Goal: Task Accomplishment & Management: Manage account settings

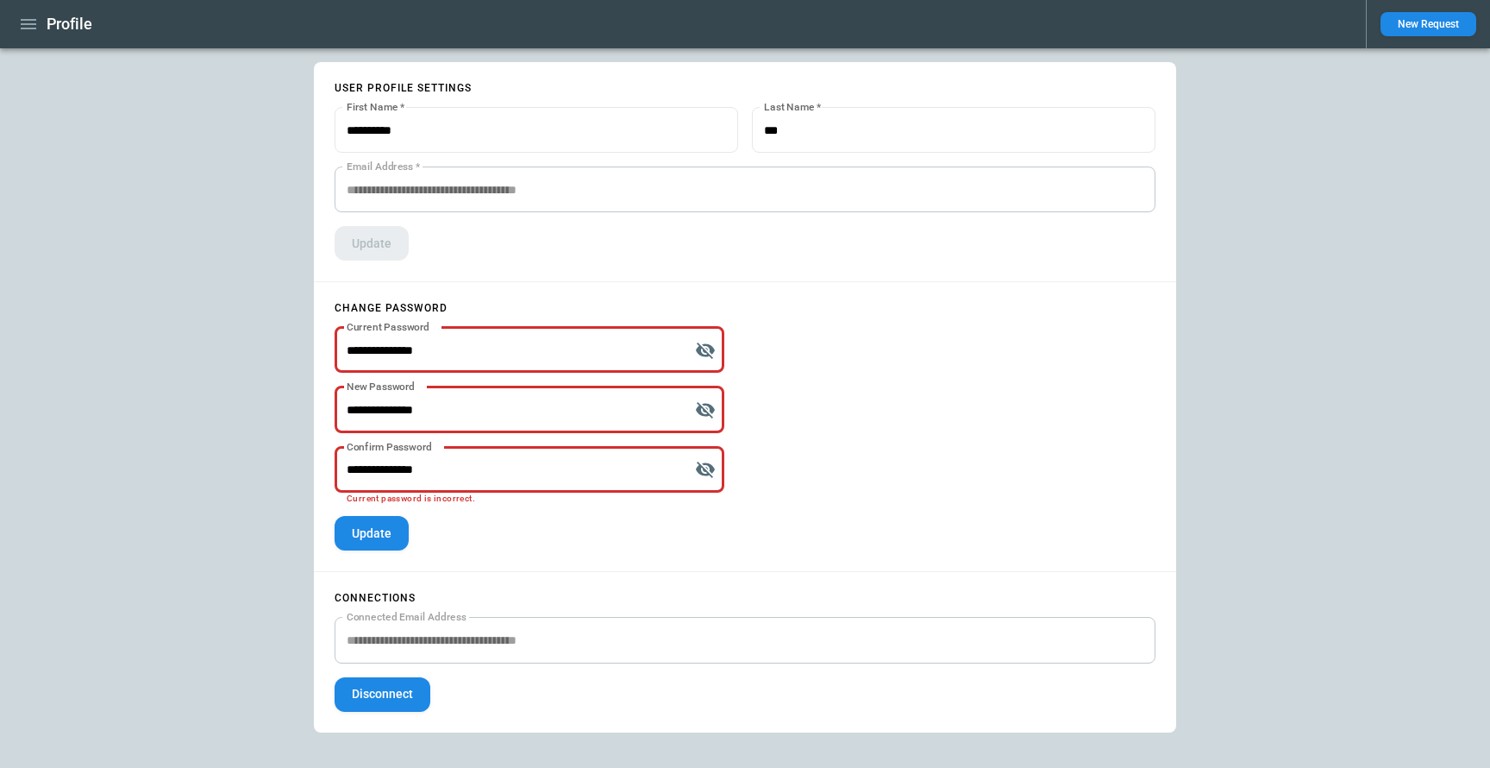
click at [25, 13] on button "button" at bounding box center [28, 24] width 29 height 30
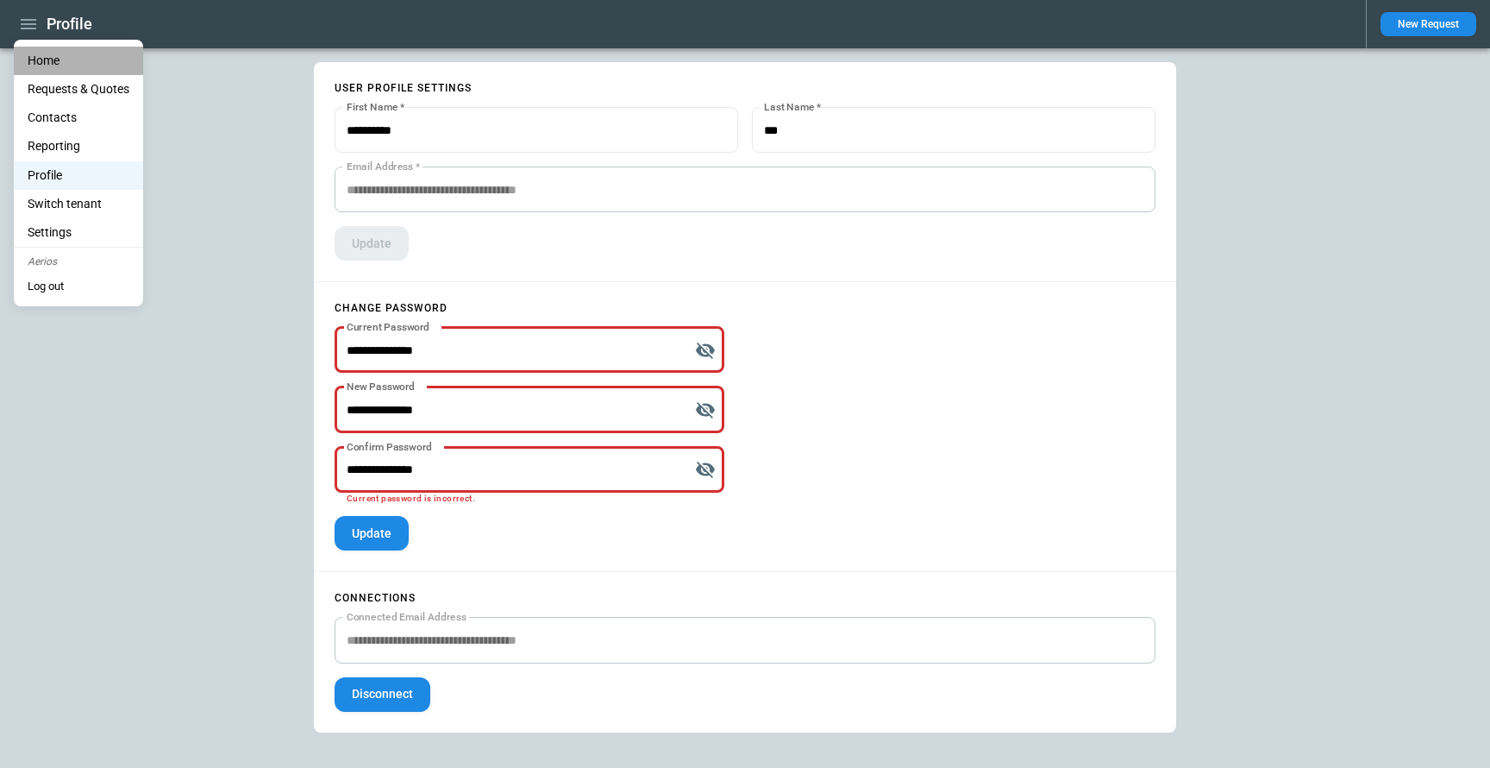
click at [48, 60] on li "Home" at bounding box center [78, 61] width 129 height 28
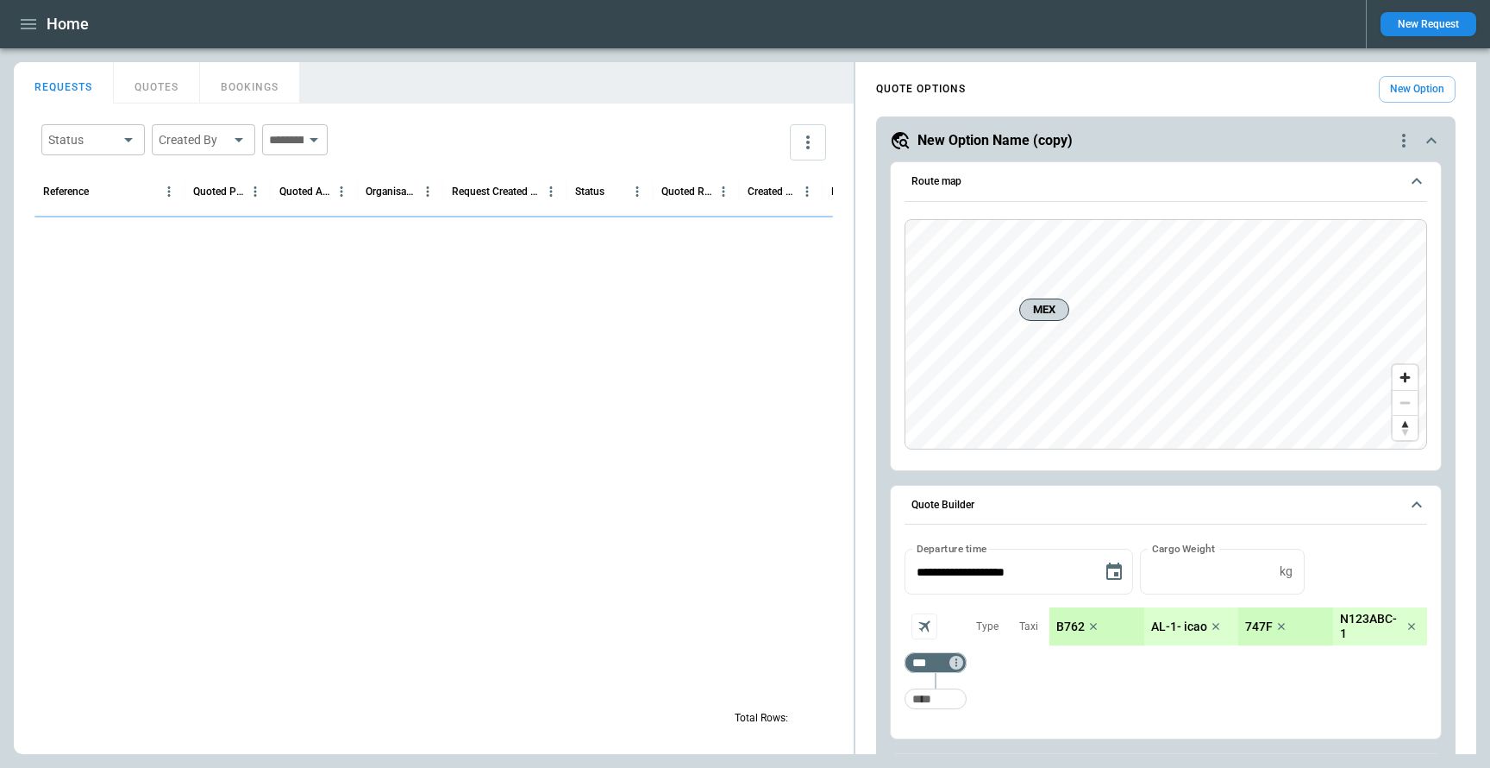
scroll to position [519, 0]
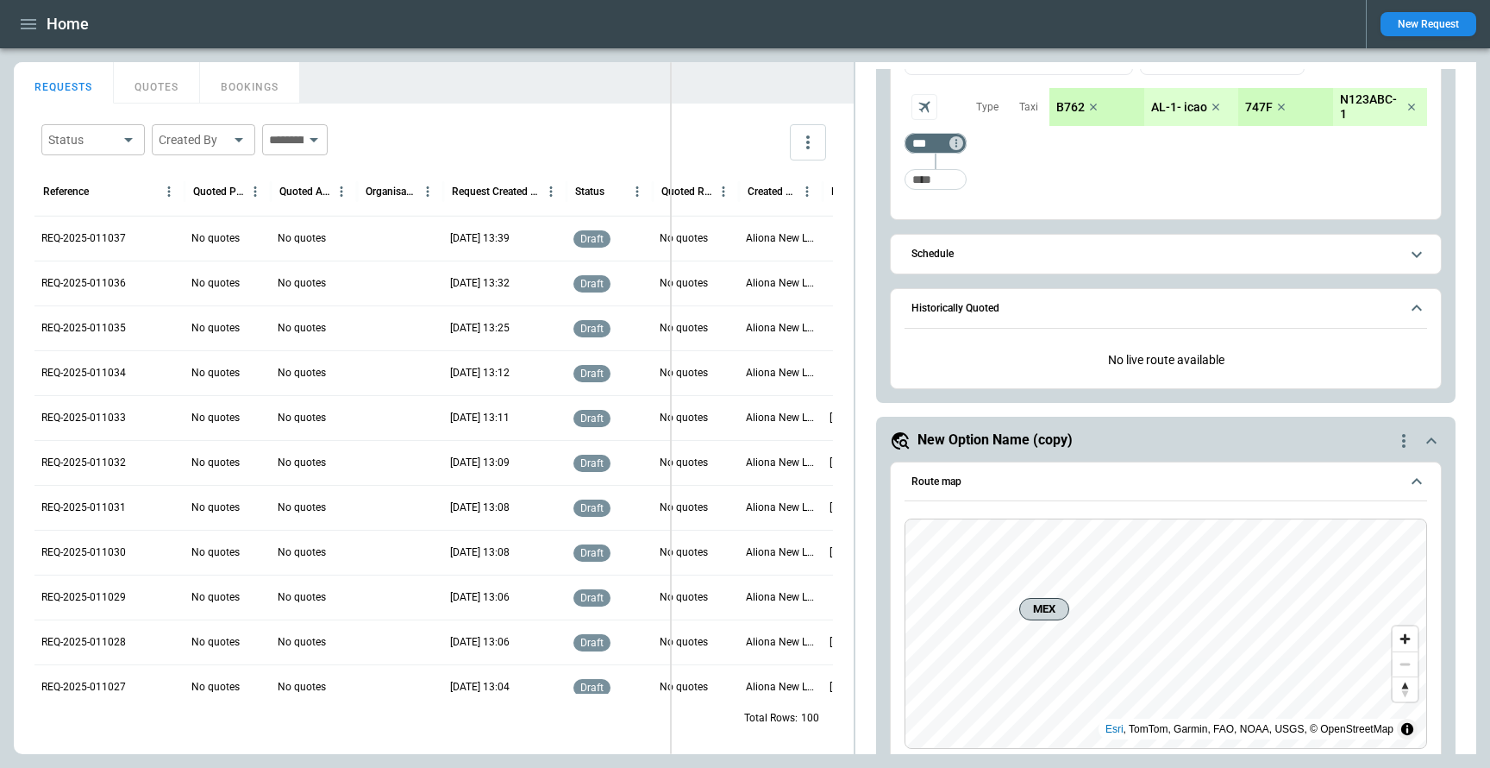
click at [664, 97] on div "FindBorderBarSize REQUESTS QUOTES BOOKINGS Status ​ Created By ​ ​ Reference Qu…" at bounding box center [745, 408] width 1463 height 692
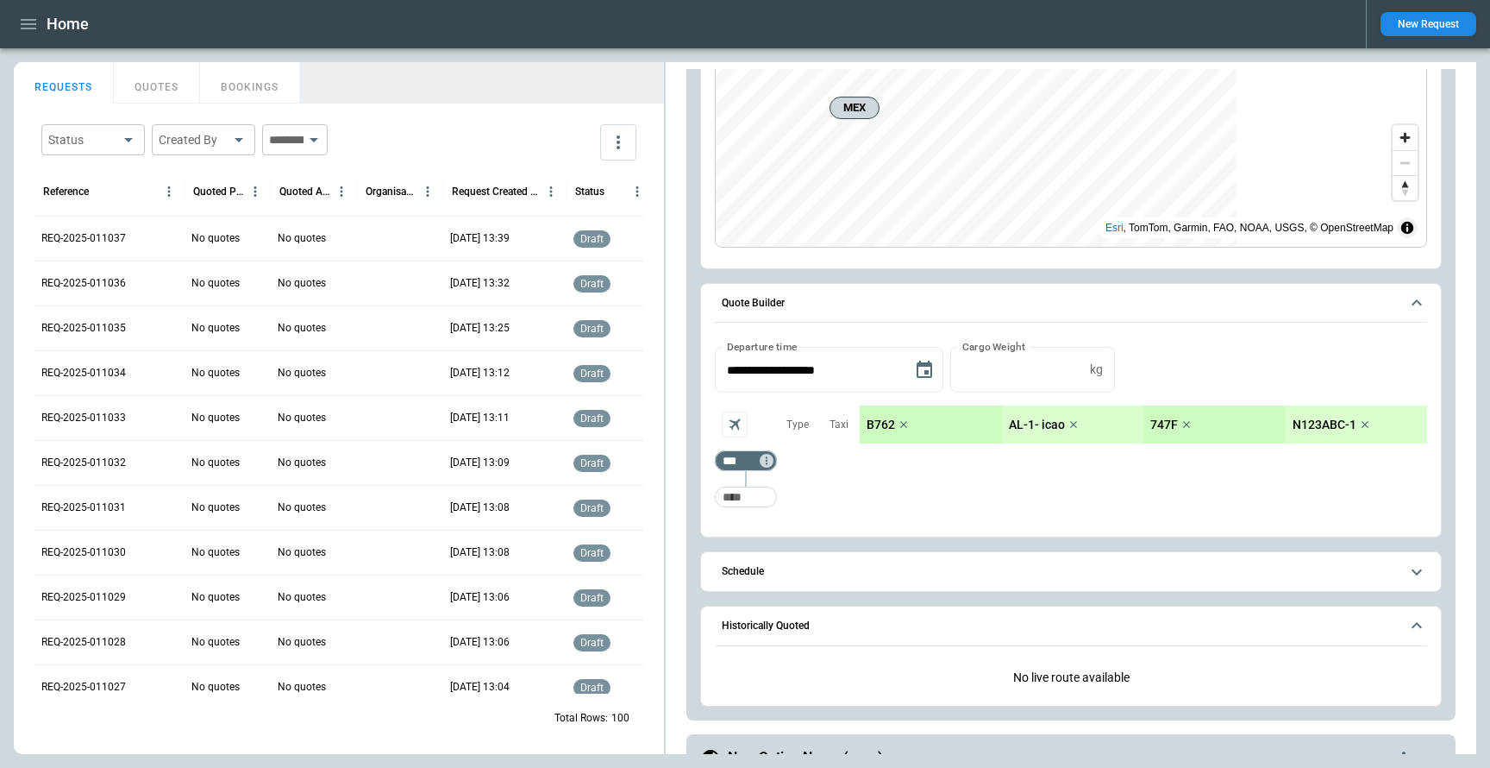
scroll to position [0, 0]
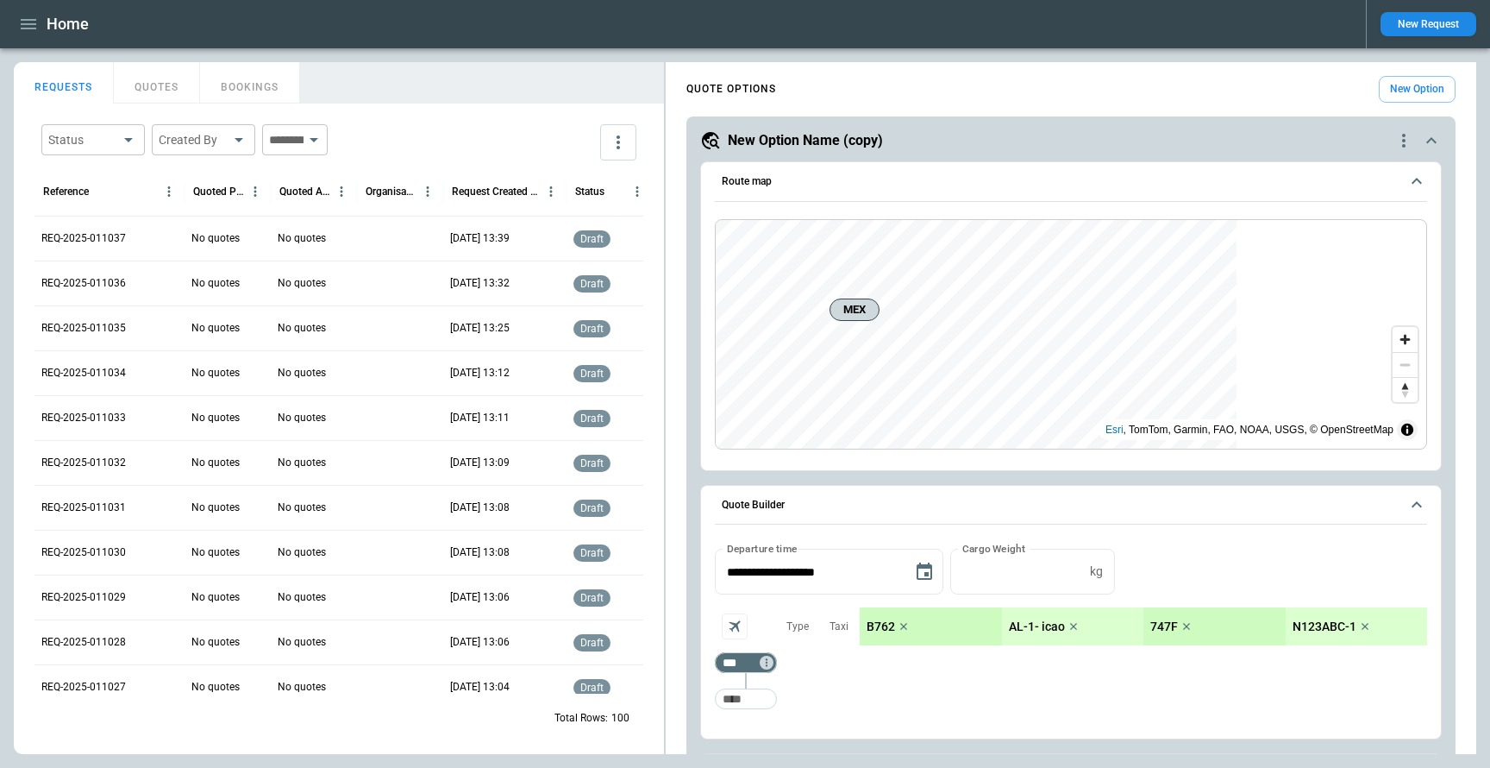
click at [1415, 184] on icon "scrollable content" at bounding box center [1417, 181] width 21 height 21
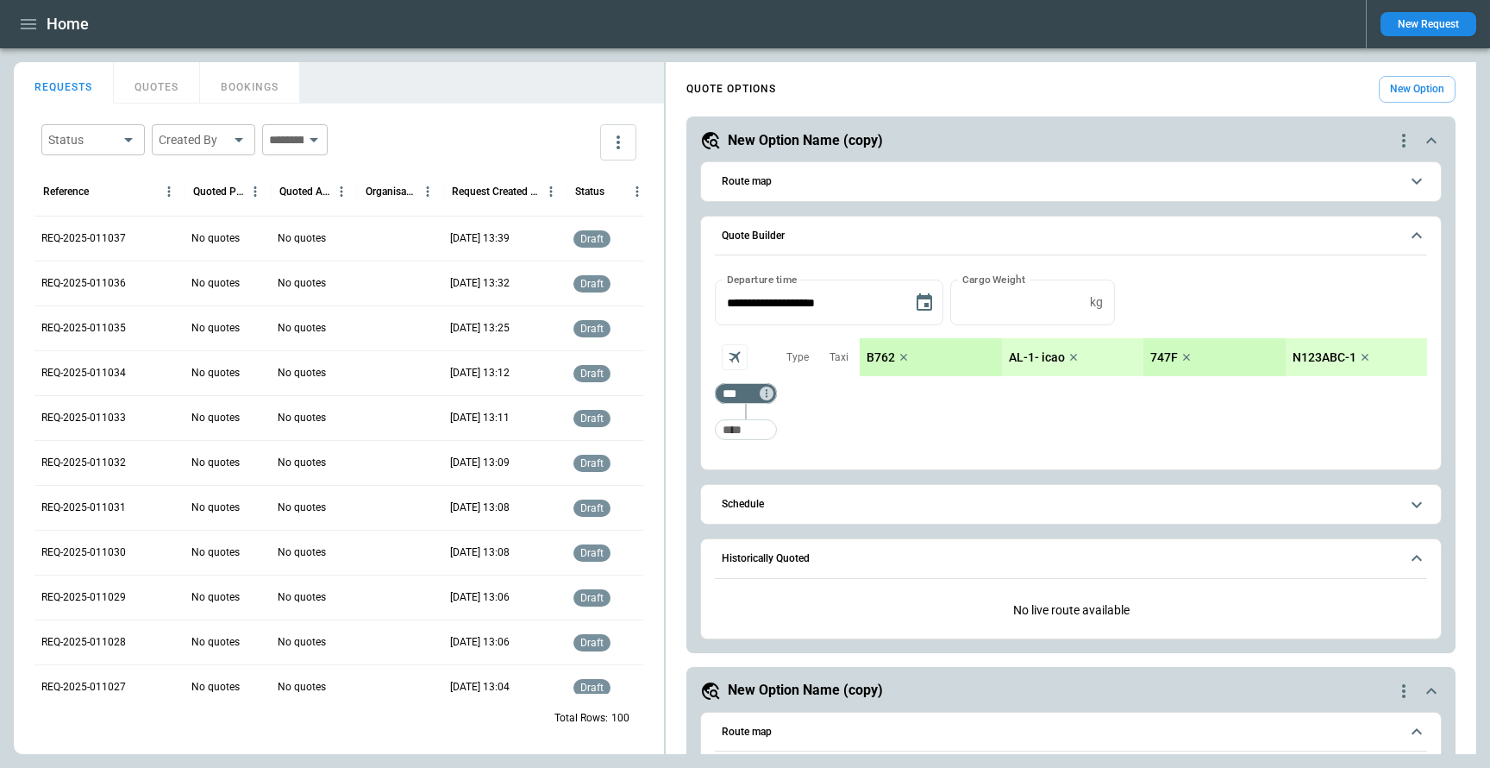
click at [1421, 232] on icon "scrollable content" at bounding box center [1417, 235] width 21 height 21
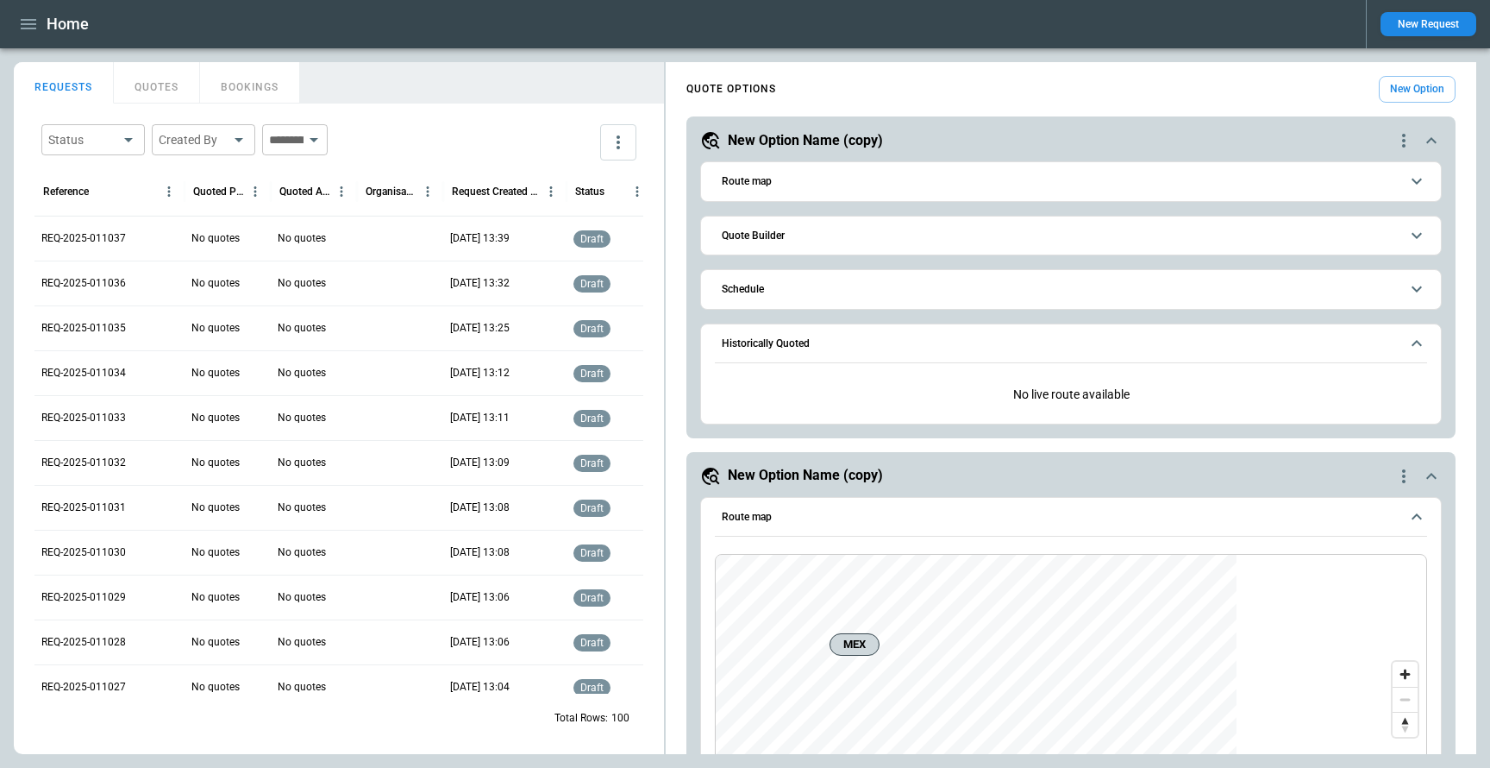
click at [1421, 355] on button "Historically Quoted" at bounding box center [1071, 344] width 712 height 40
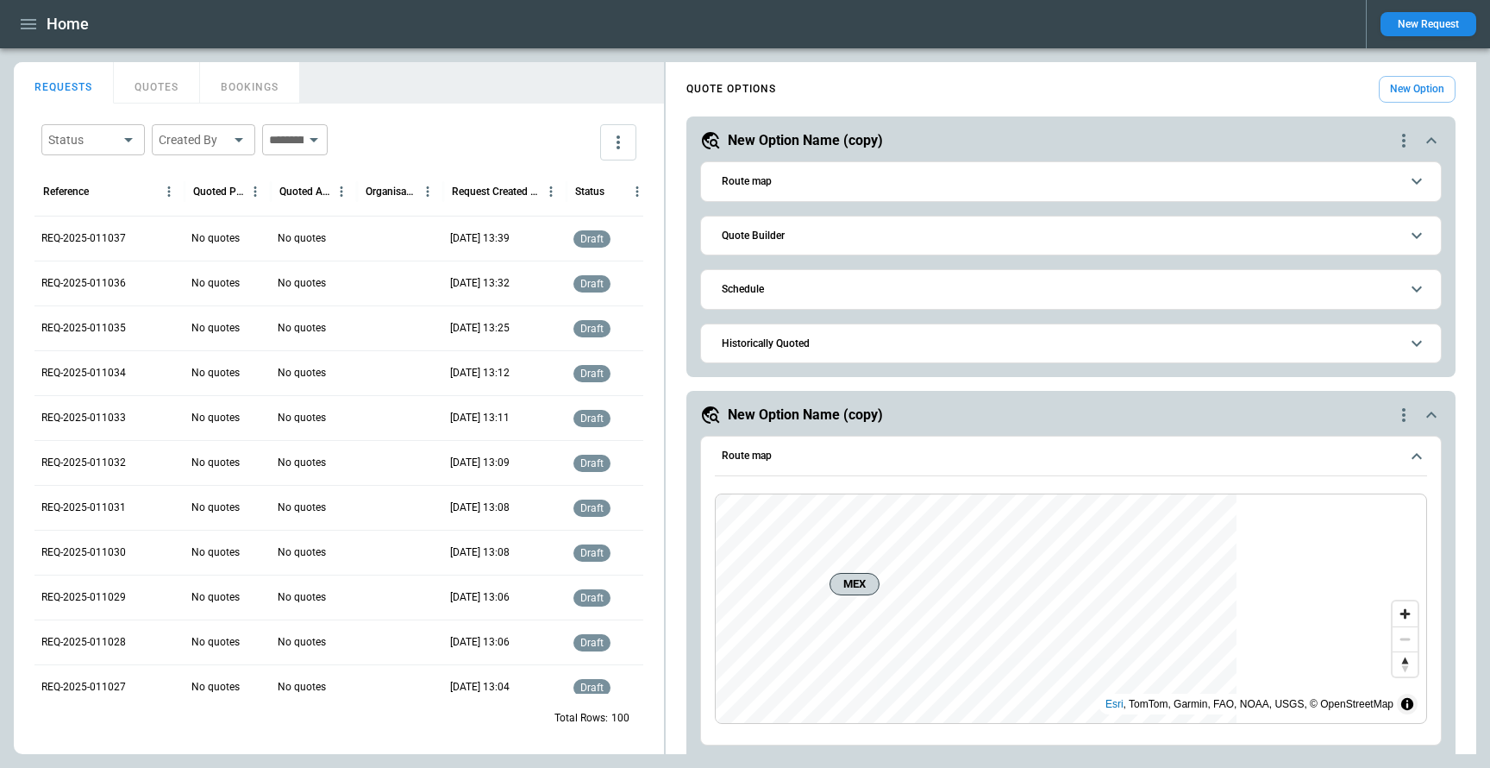
click at [1411, 420] on icon "quote-option-actions" at bounding box center [1404, 415] width 21 height 21
click at [1337, 518] on li "Delete Quote Option" at bounding box center [1339, 519] width 152 height 25
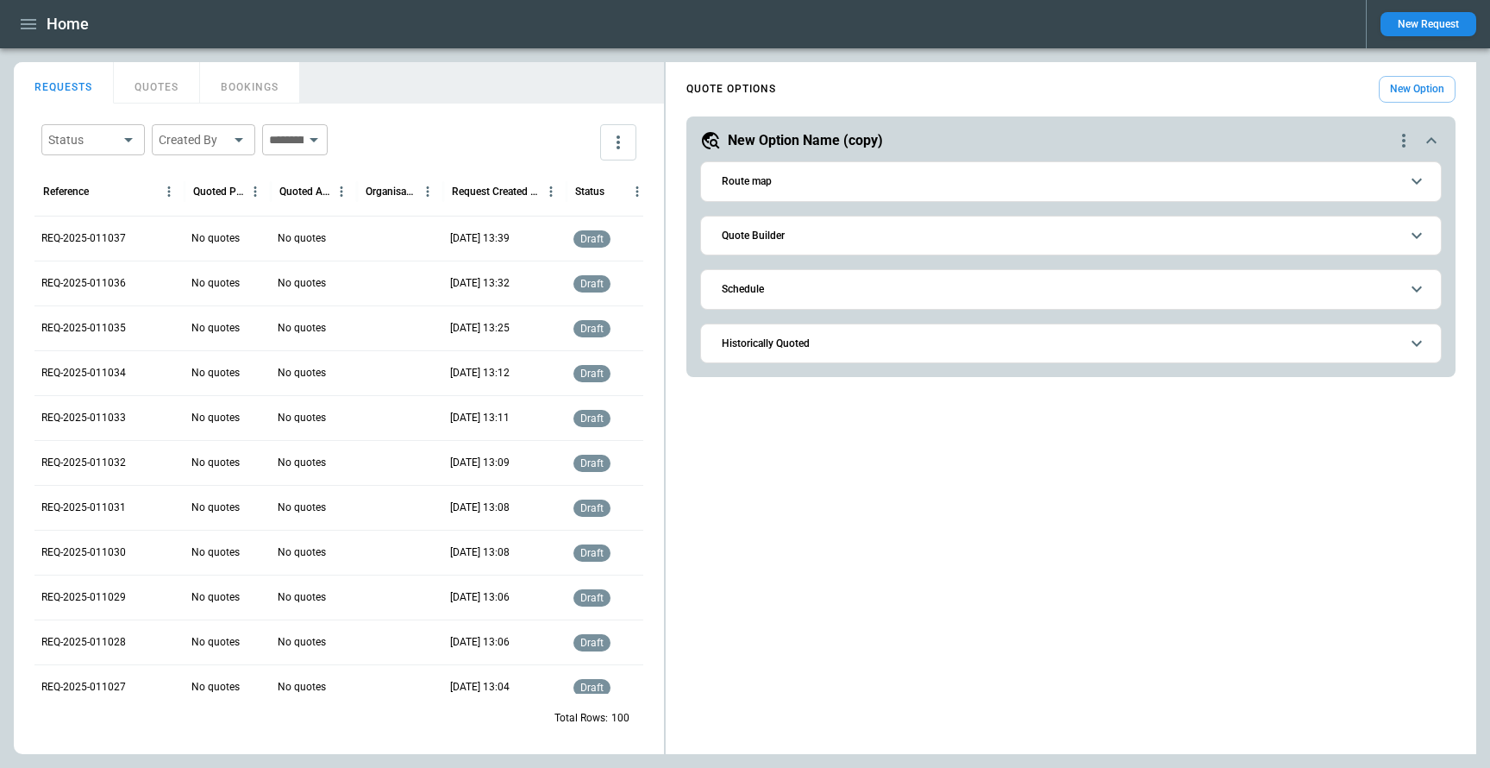
click at [1433, 145] on icon "scrollable content" at bounding box center [1431, 140] width 21 height 21
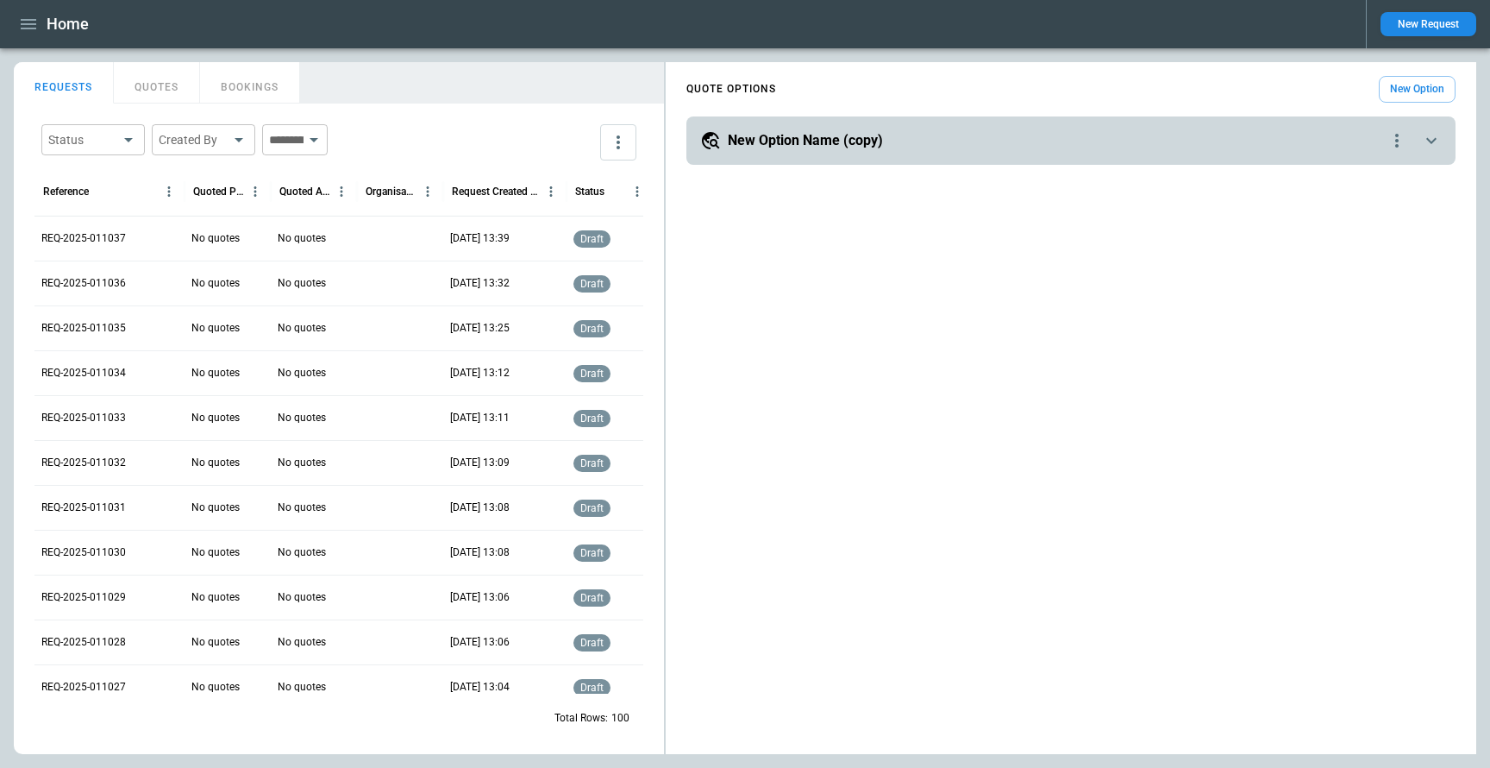
click at [1433, 144] on icon "scrollable content" at bounding box center [1431, 140] width 21 height 21
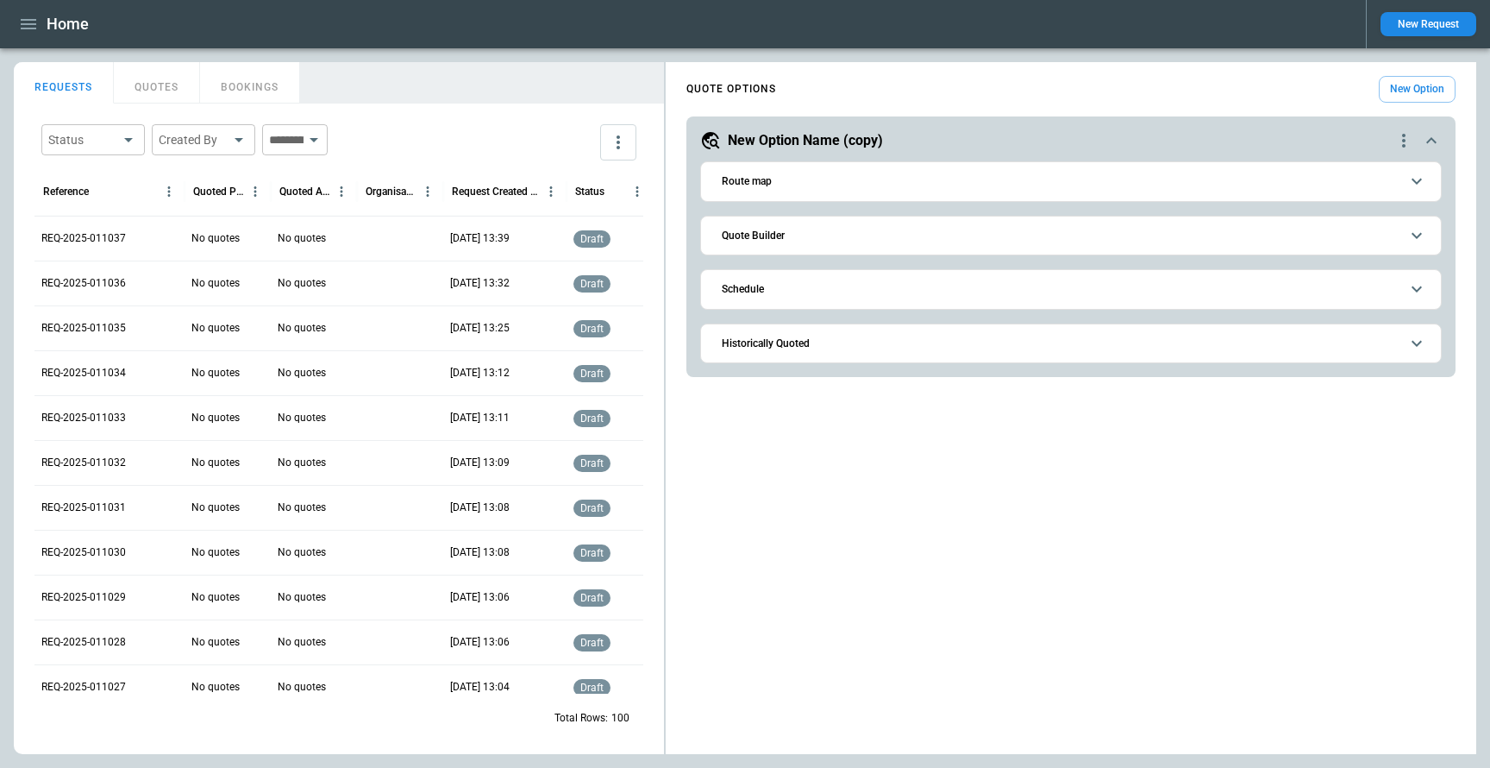
click at [1433, 144] on icon "scrollable content" at bounding box center [1431, 140] width 21 height 21
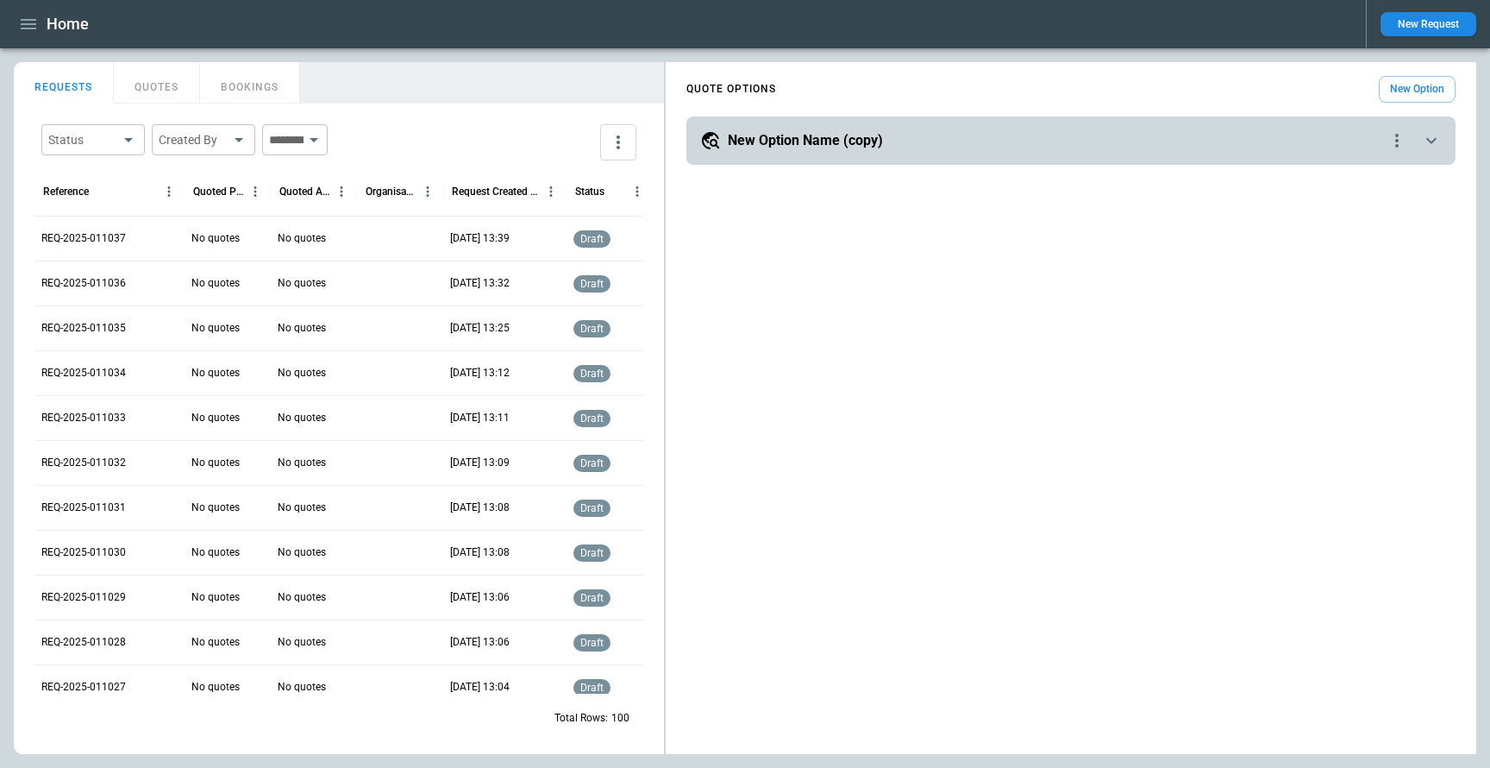
click at [1433, 144] on icon "scrollable content" at bounding box center [1431, 140] width 21 height 21
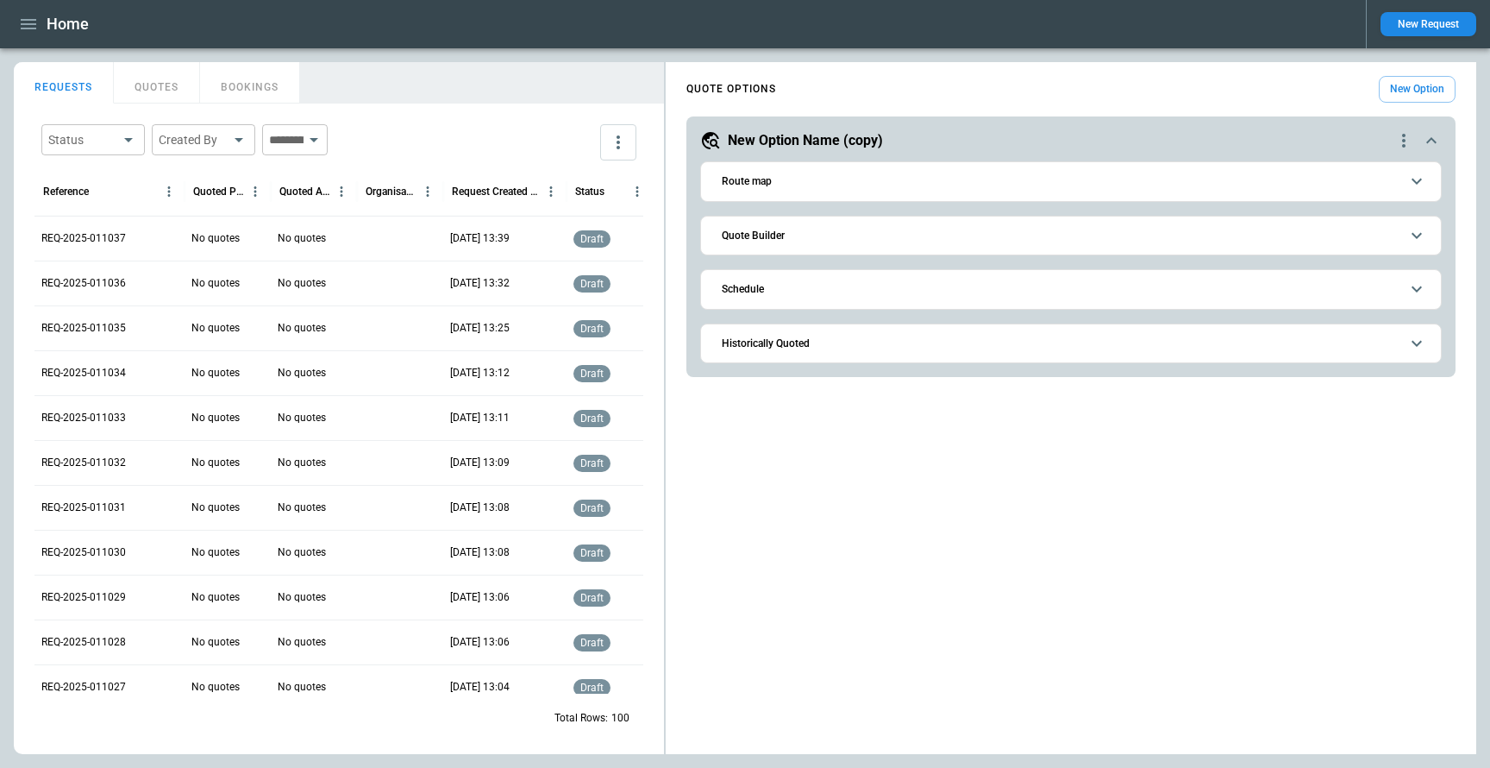
click at [32, 26] on icon "button" at bounding box center [28, 24] width 21 height 21
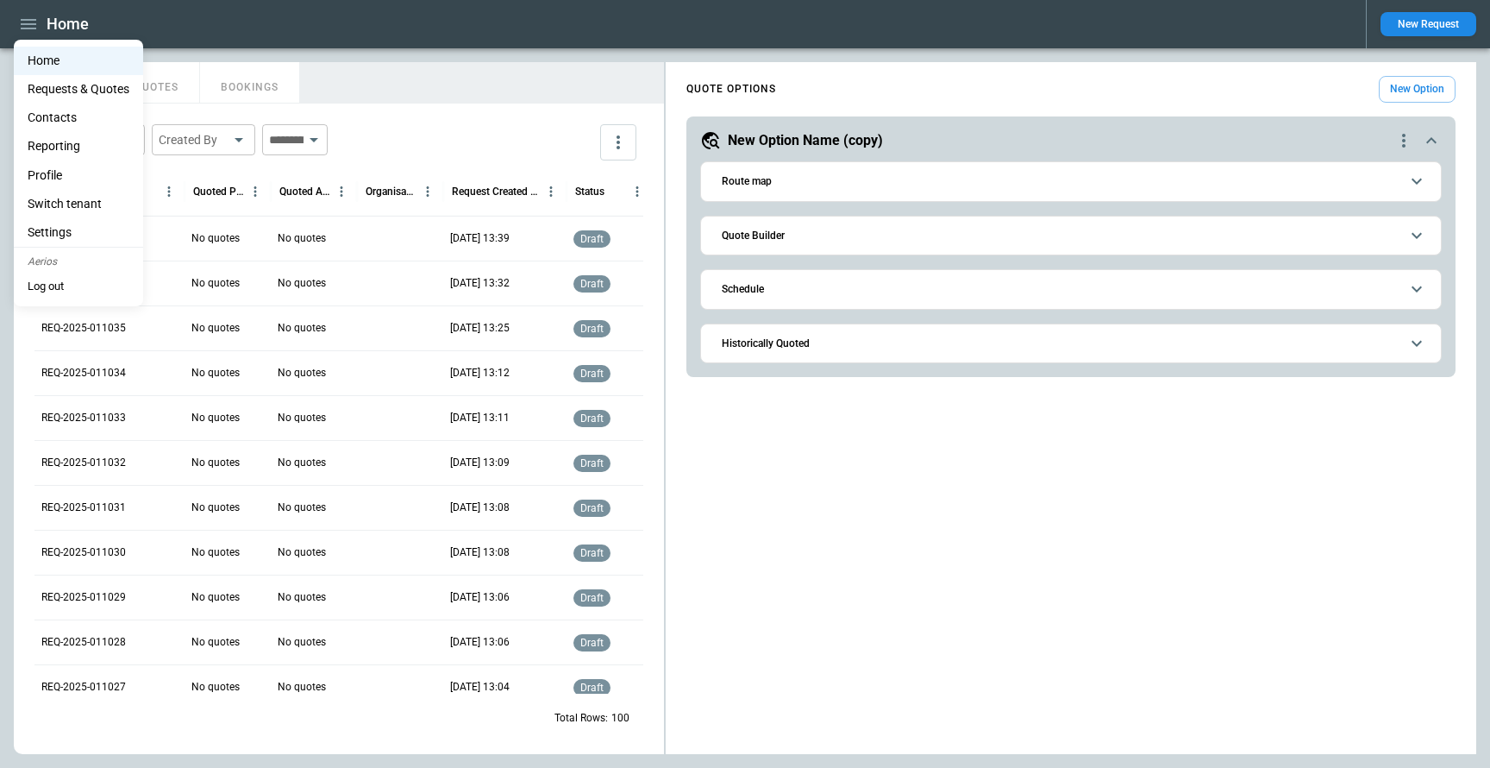
click at [72, 230] on li "Settings" at bounding box center [78, 232] width 129 height 28
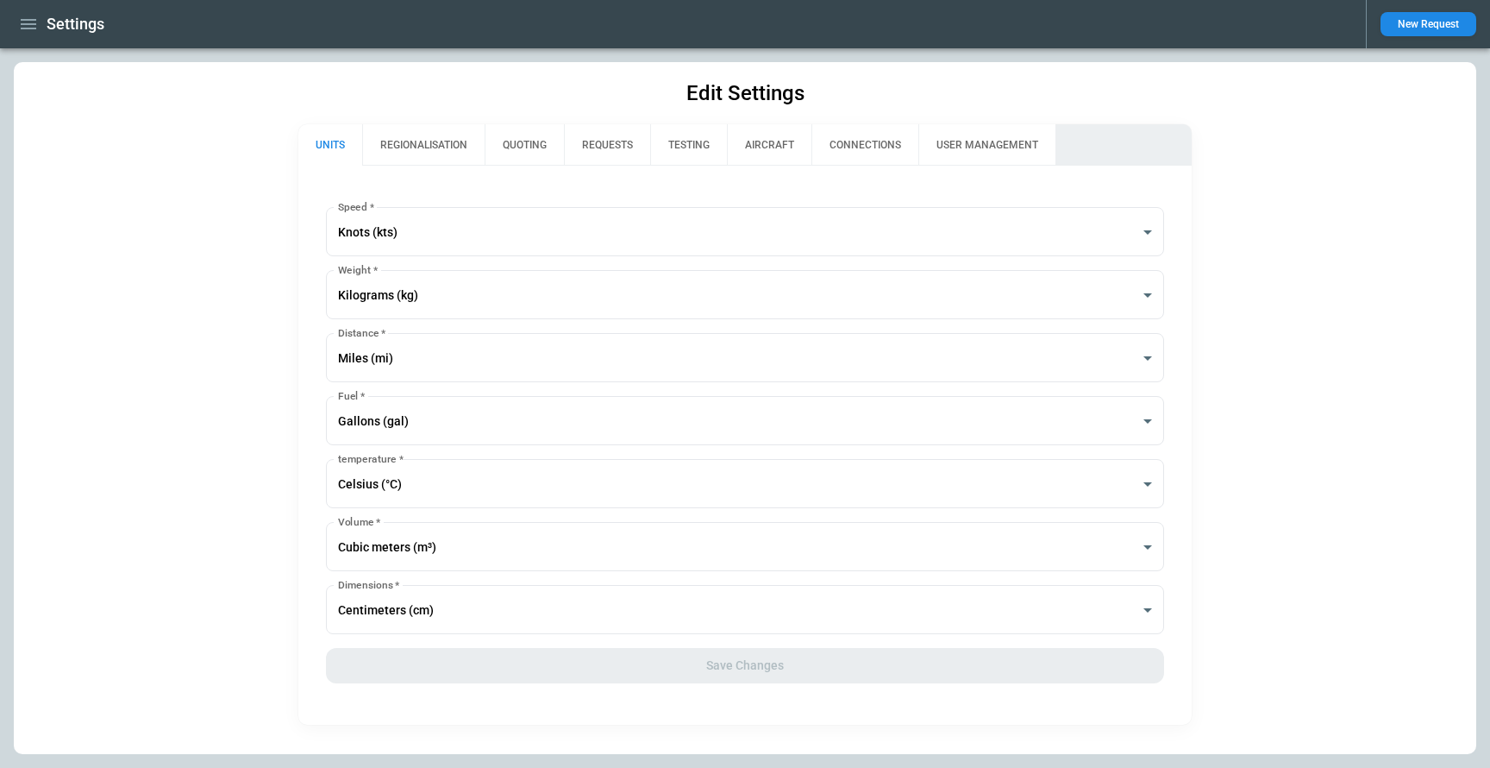
click at [441, 147] on button "REGIONALISATION" at bounding box center [423, 144] width 122 height 41
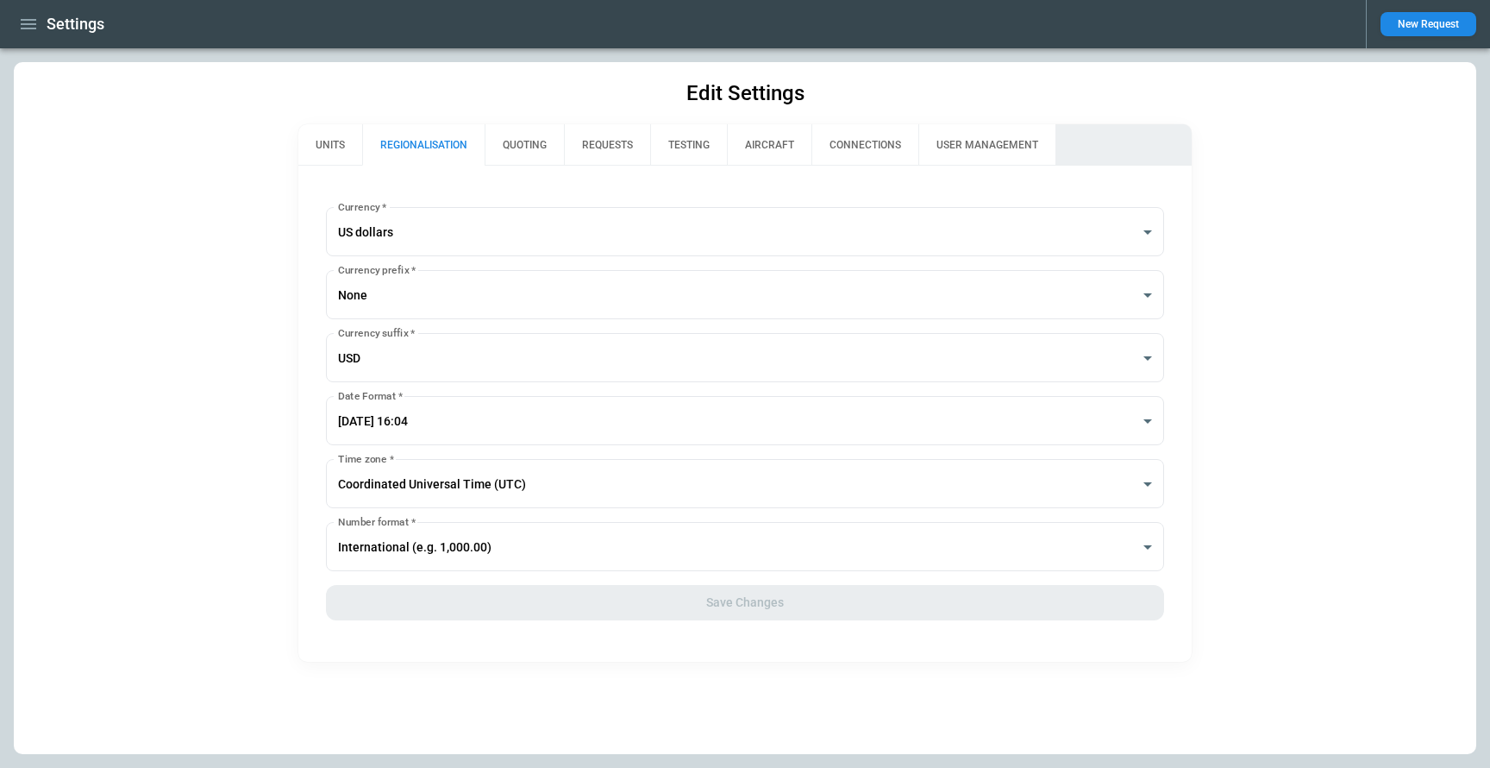
click at [536, 147] on button "QUOTING" at bounding box center [524, 144] width 79 height 41
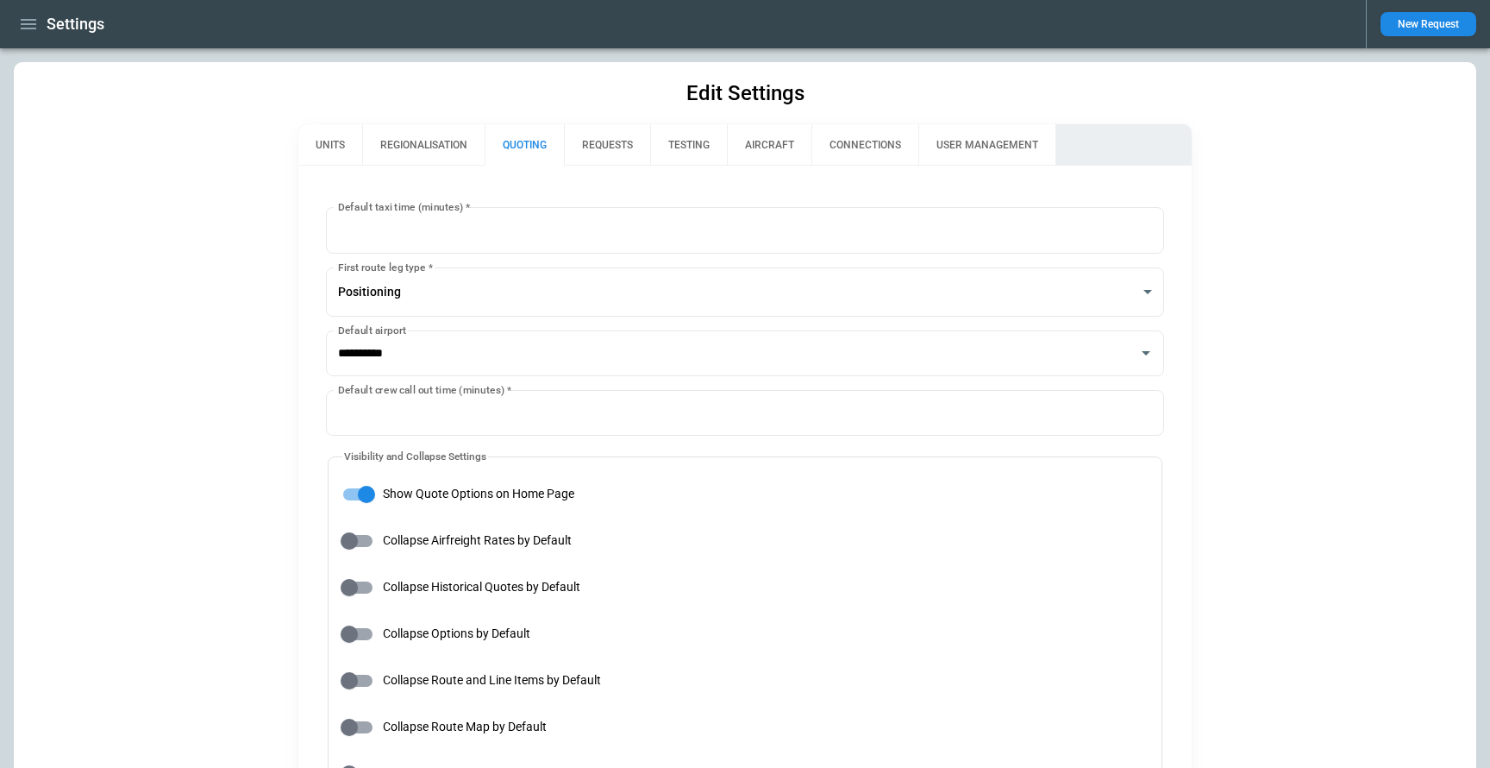
type input "**********"
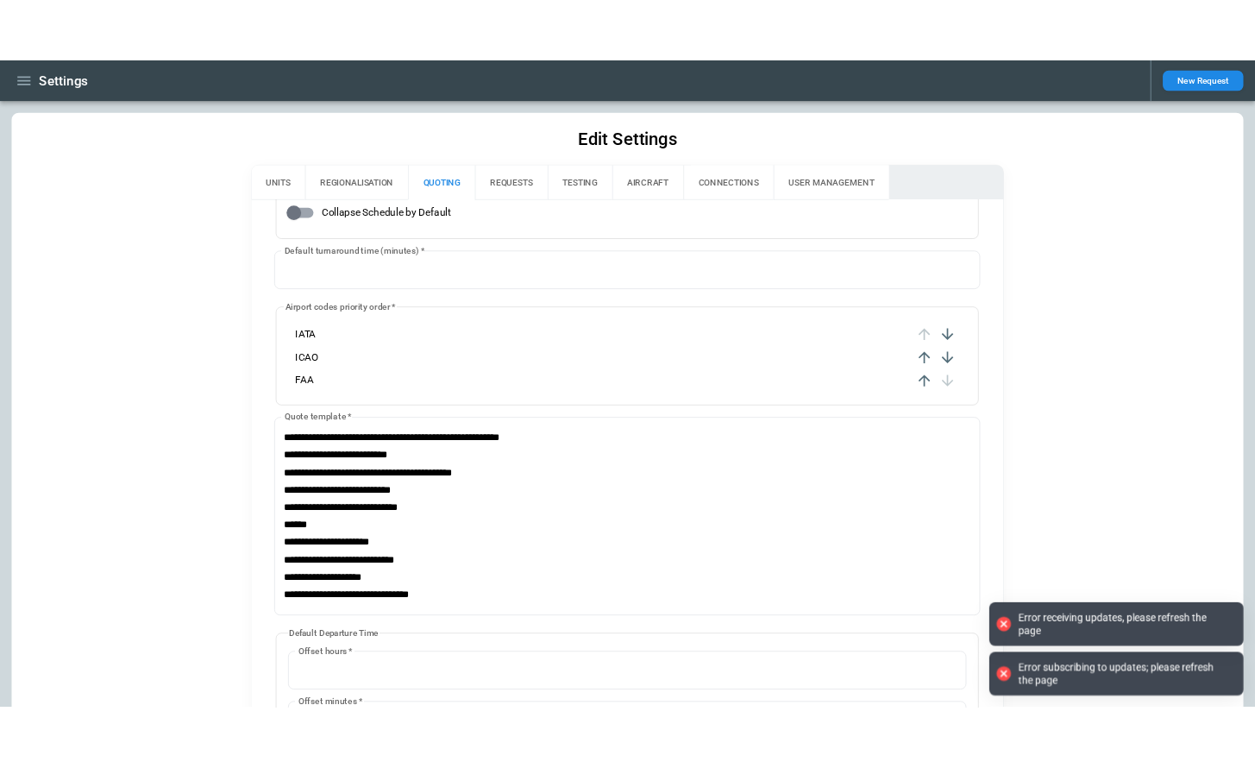
scroll to position [813, 0]
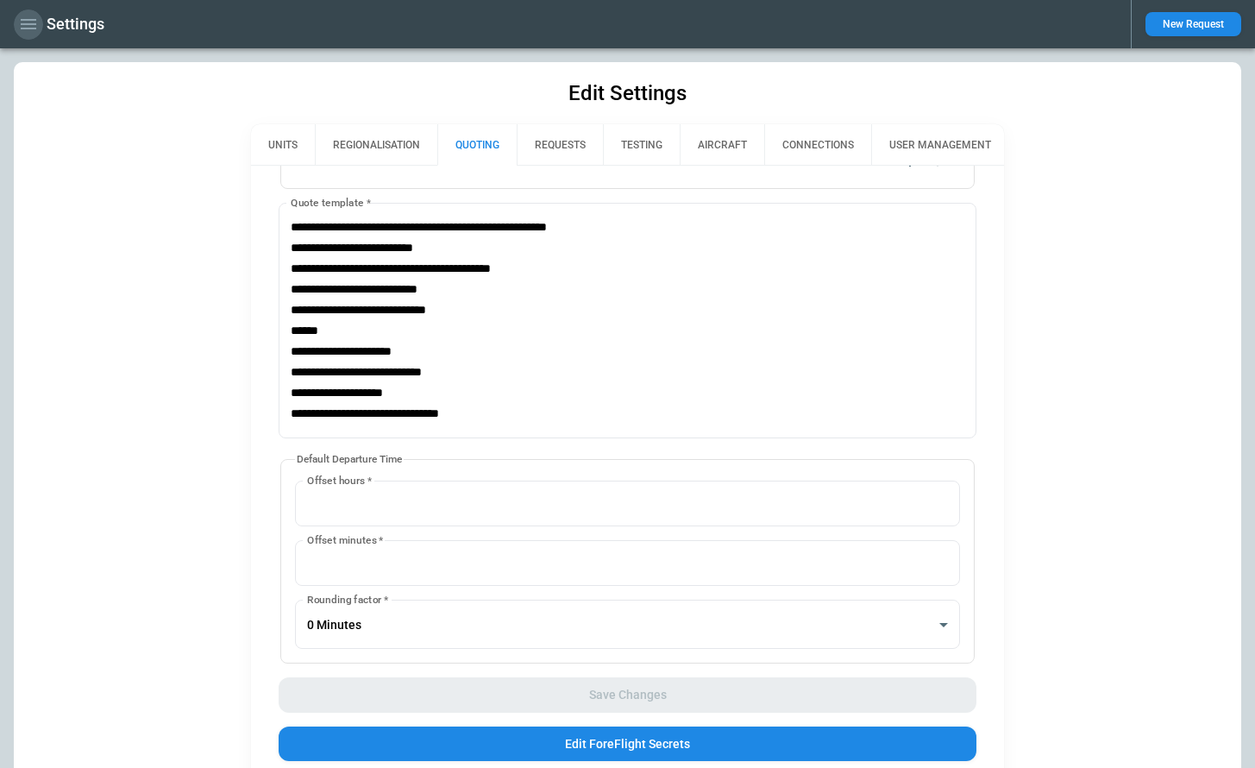
click at [28, 22] on icon "button" at bounding box center [28, 24] width 21 height 21
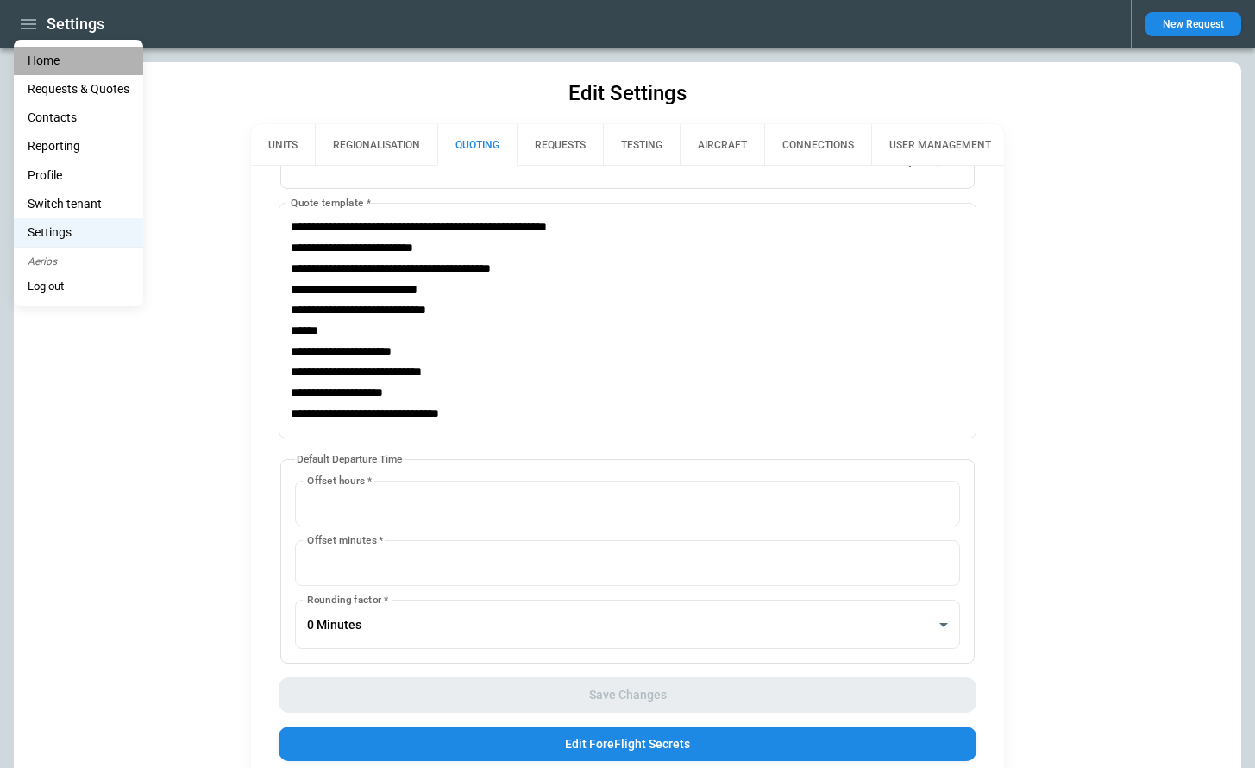
click at [41, 69] on li "Home" at bounding box center [78, 61] width 129 height 28
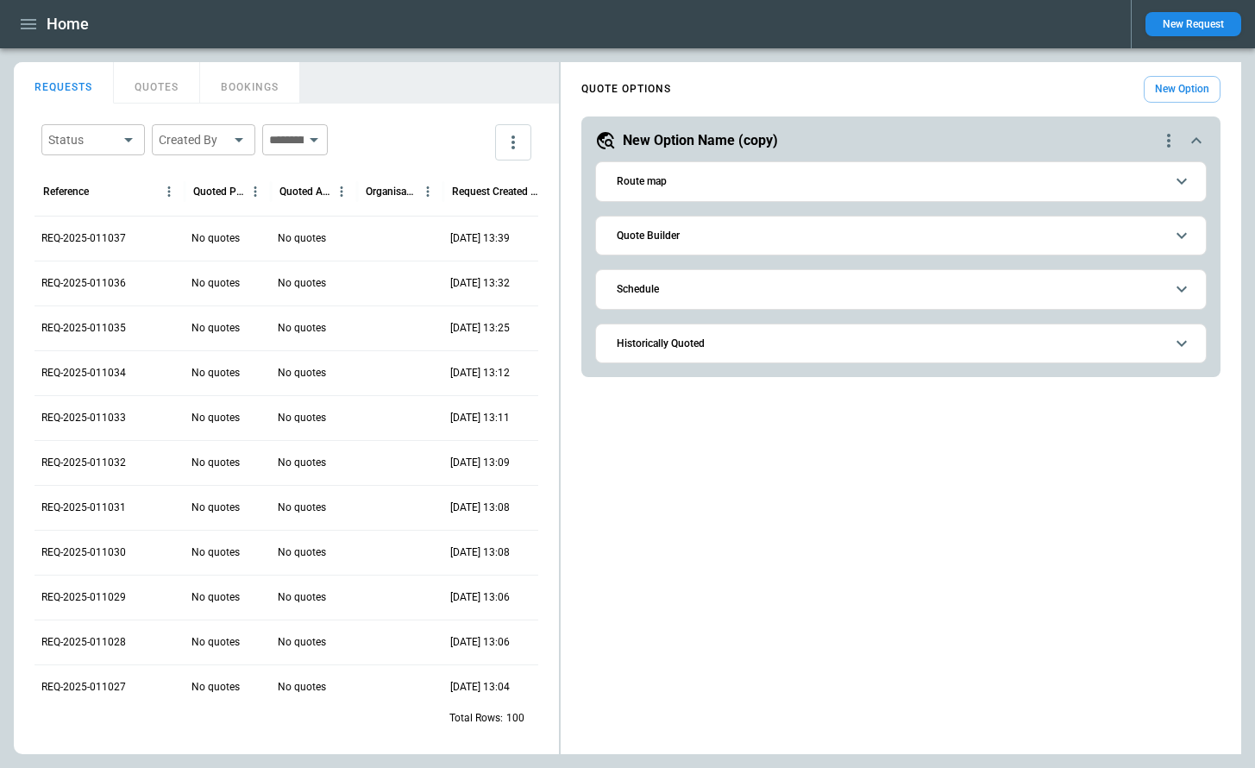
click at [34, 27] on icon "button" at bounding box center [28, 24] width 21 height 21
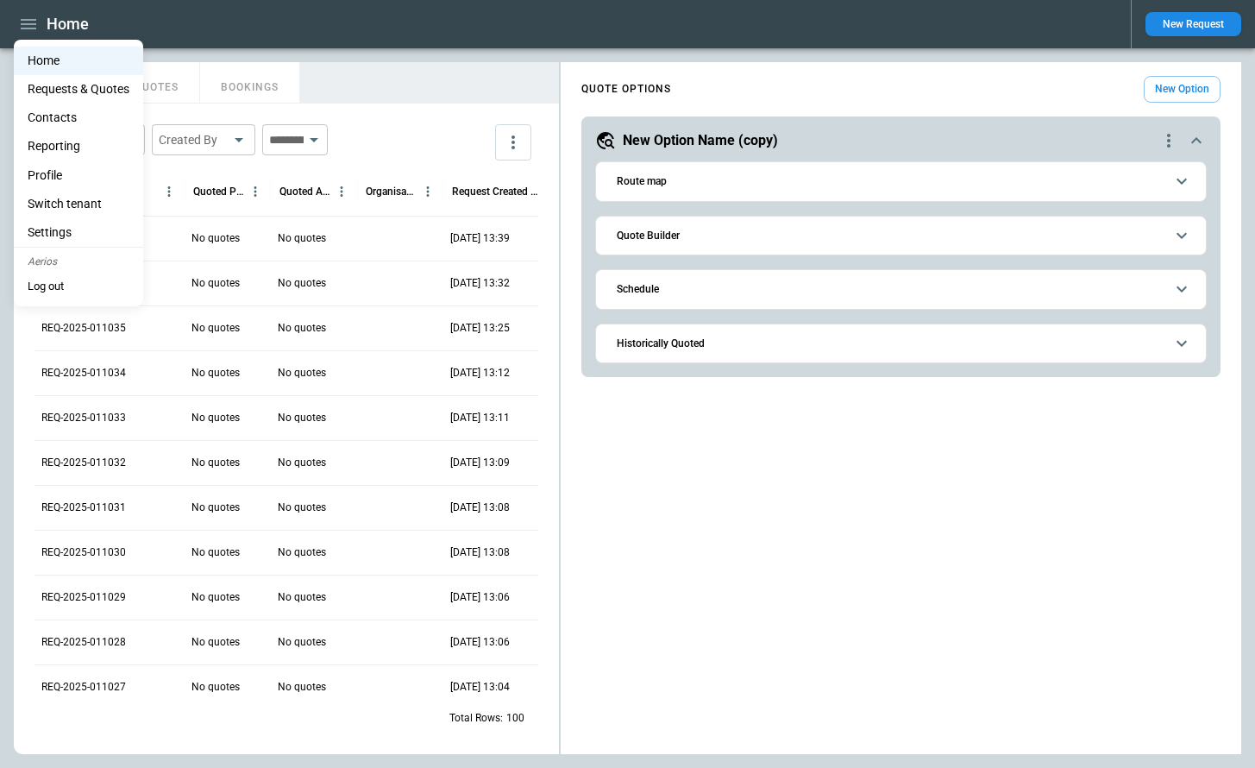
click at [71, 224] on li "Settings" at bounding box center [78, 232] width 129 height 28
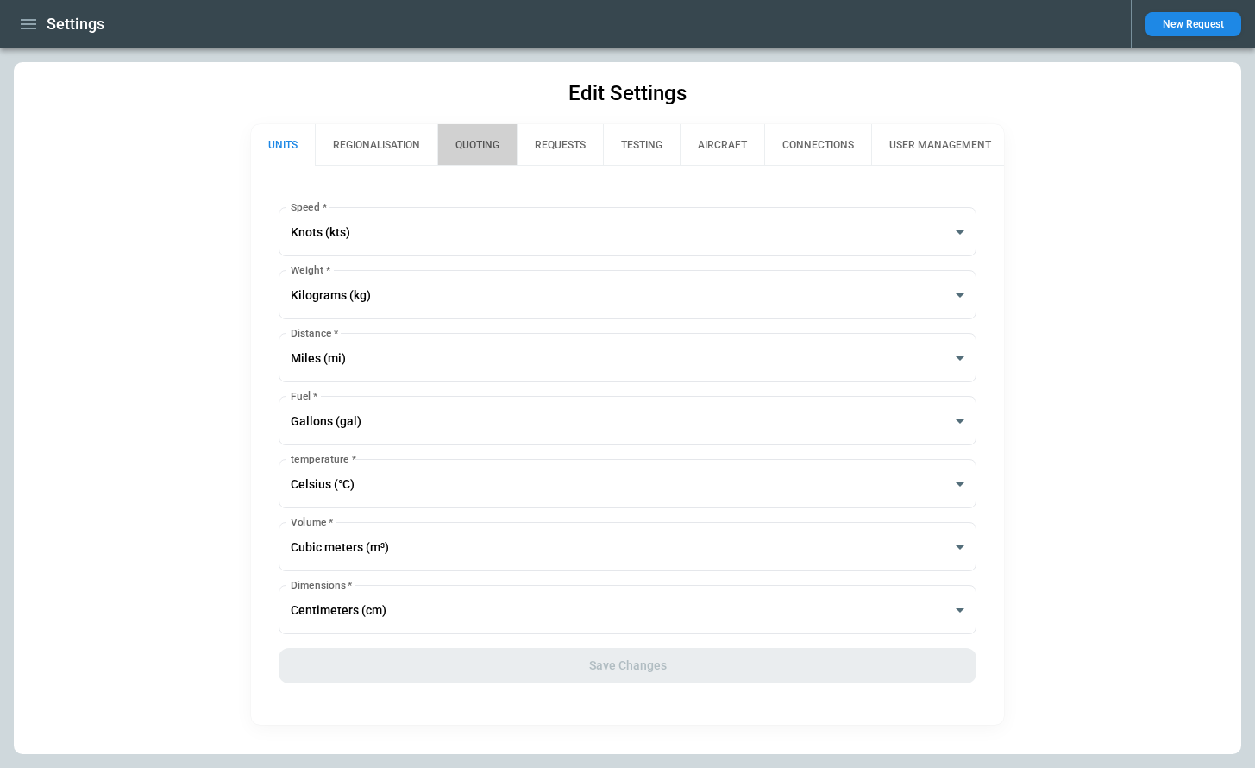
click at [473, 148] on button "QUOTING" at bounding box center [476, 144] width 79 height 41
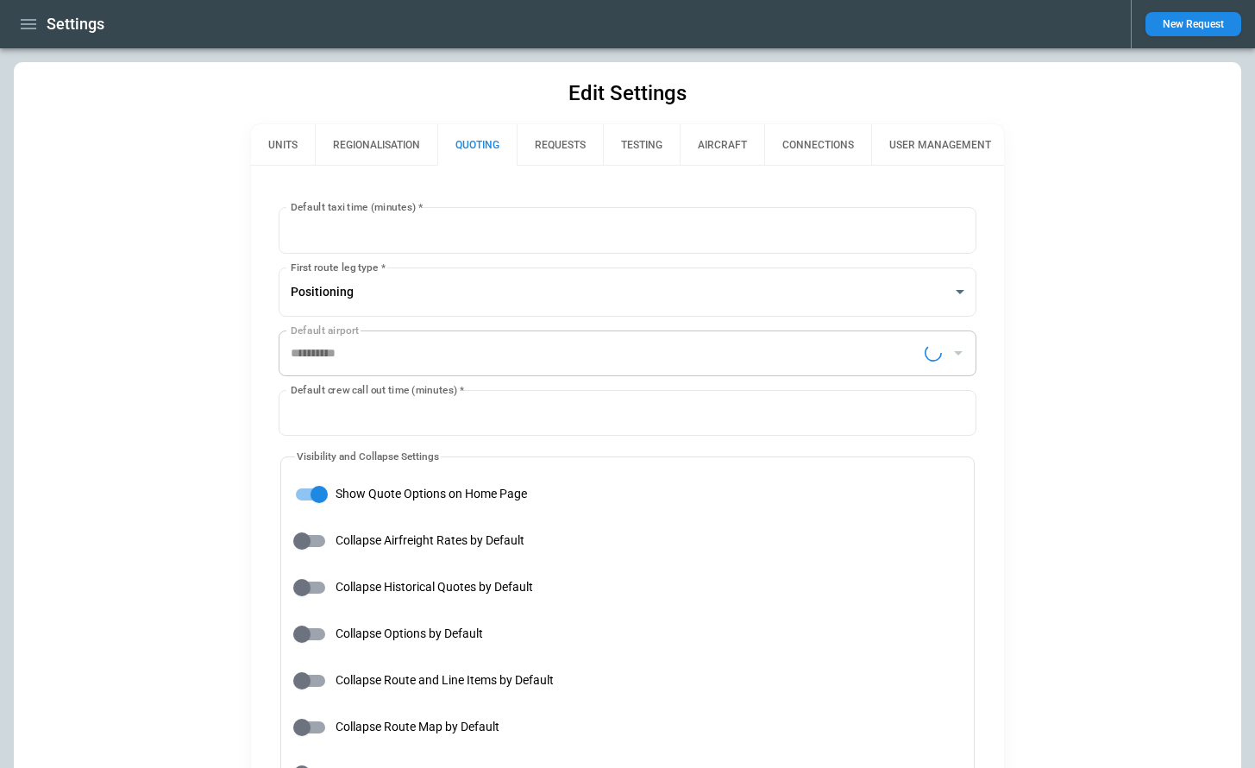
type input "**********"
click at [38, 28] on icon "button" at bounding box center [28, 24] width 21 height 21
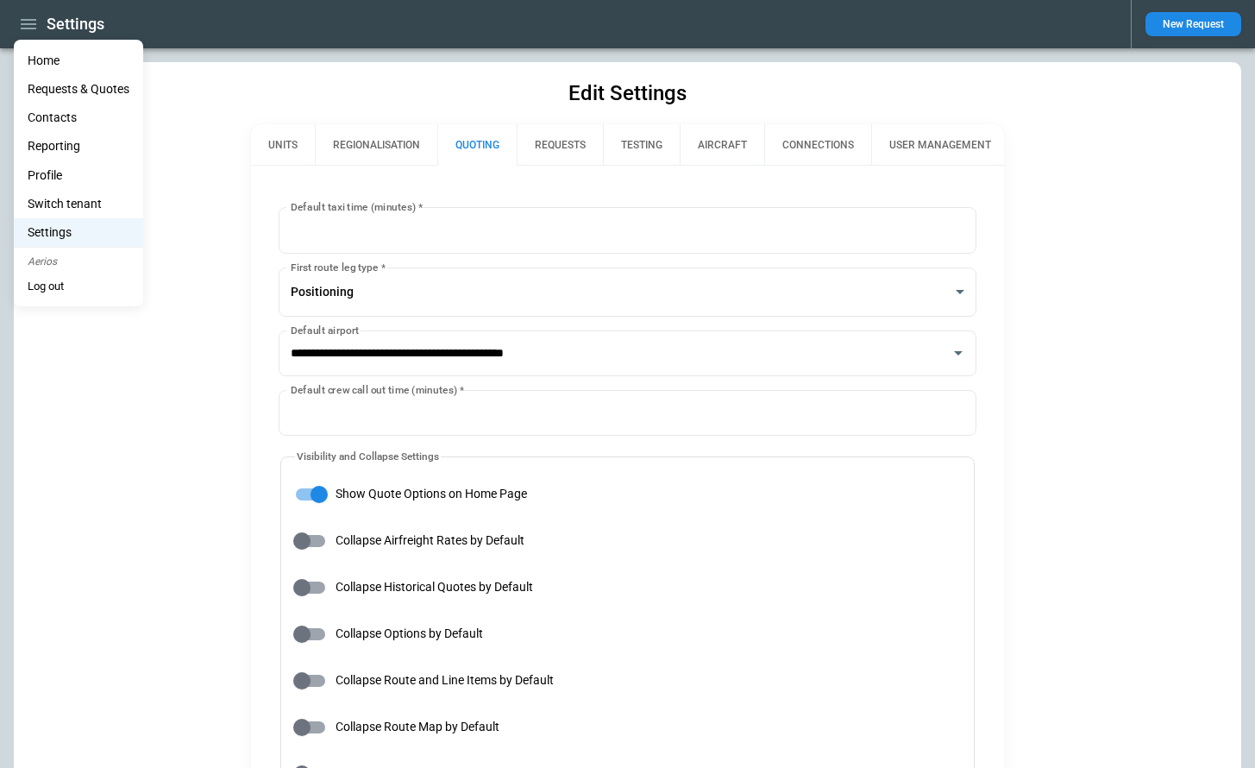
click at [49, 61] on li "Home" at bounding box center [78, 61] width 129 height 28
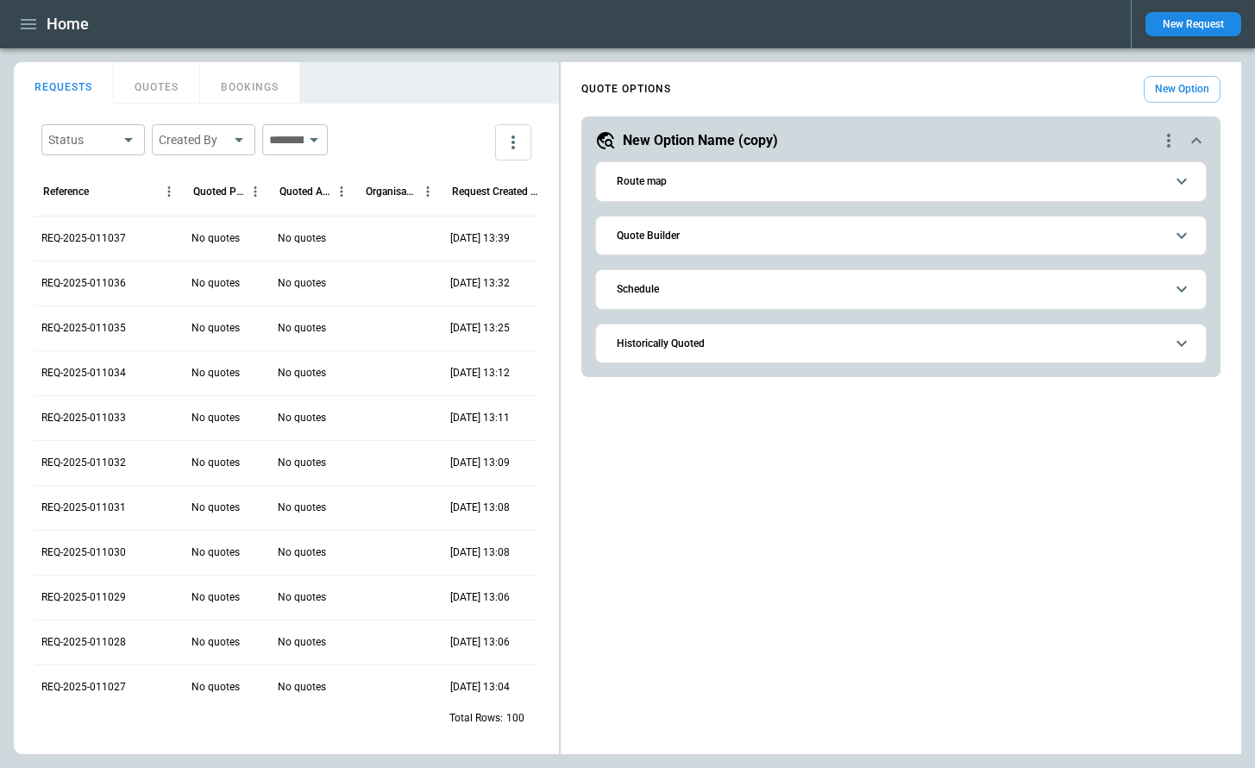
click at [1168, 145] on icon "quote-option-actions" at bounding box center [1168, 141] width 3 height 14
click at [1115, 249] on li "Delete Quote Option" at bounding box center [1103, 245] width 152 height 25
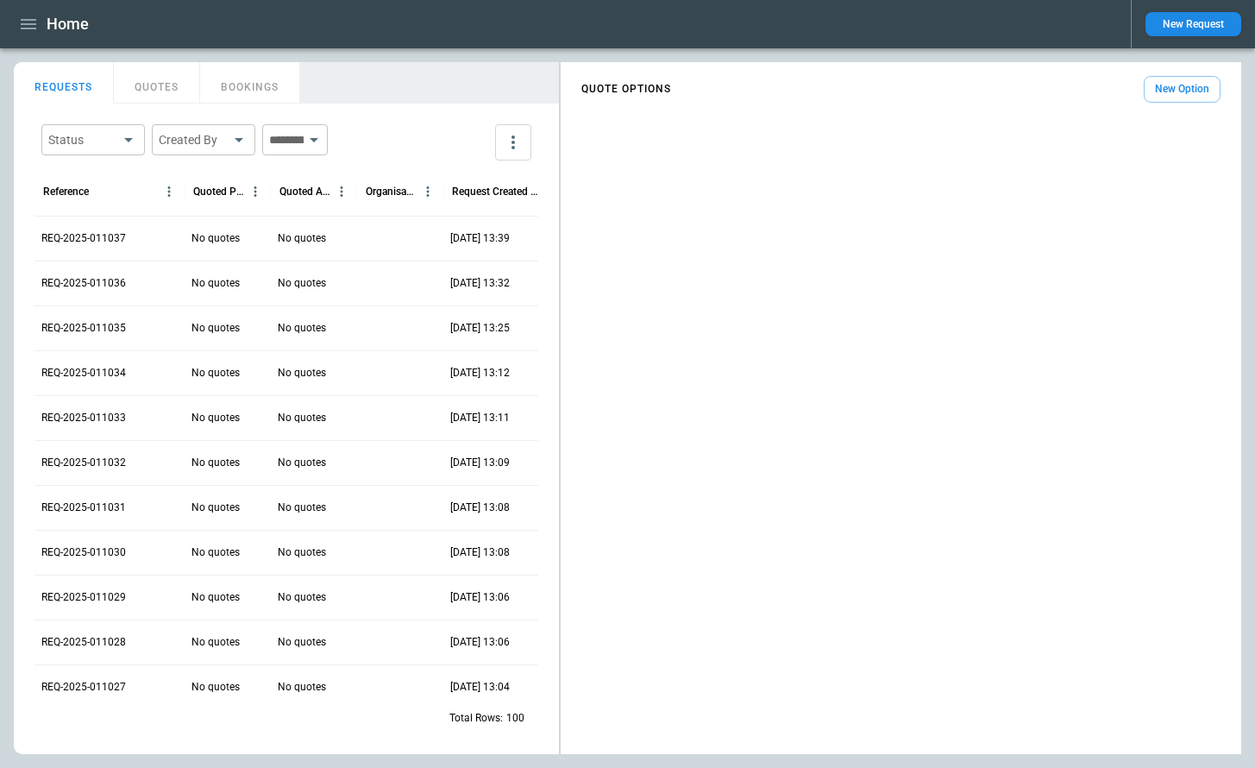
click at [1182, 96] on button "New Option" at bounding box center [1182, 89] width 77 height 27
